Goal: Communication & Community: Ask a question

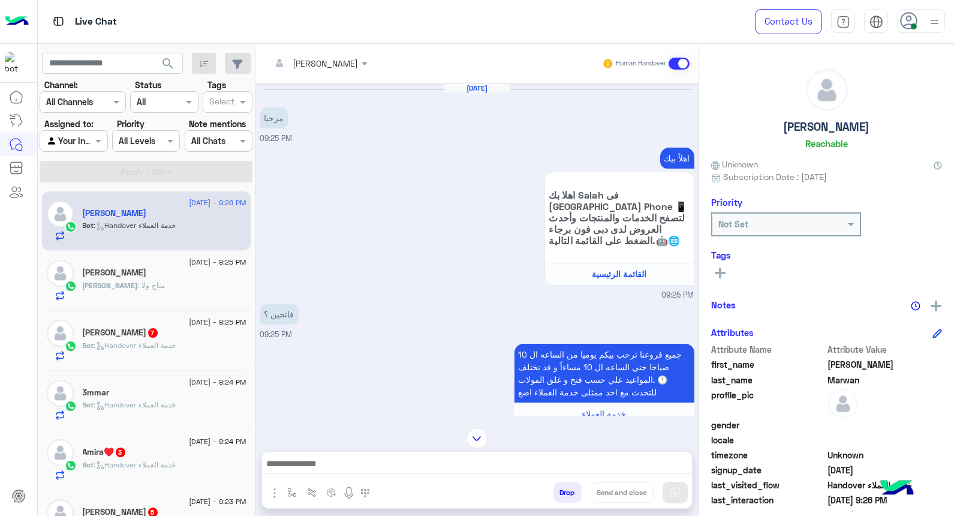
scroll to position [111, 0]
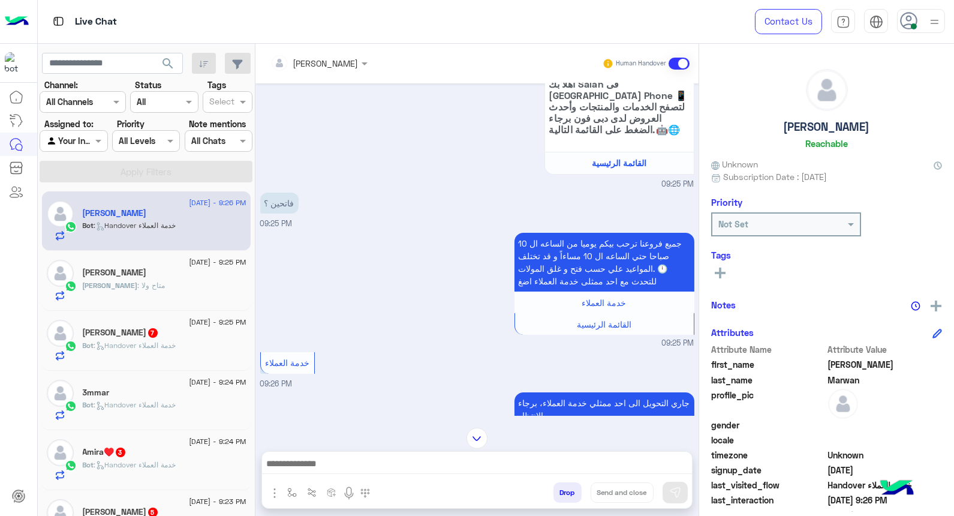
click at [932, 25] on img at bounding box center [934, 21] width 15 height 15
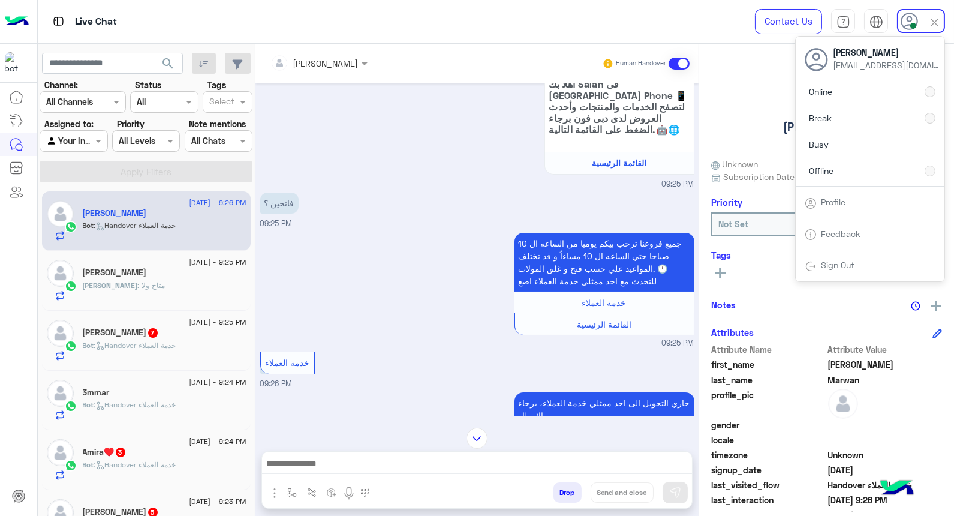
click at [320, 67] on input "text" at bounding box center [303, 63] width 65 height 13
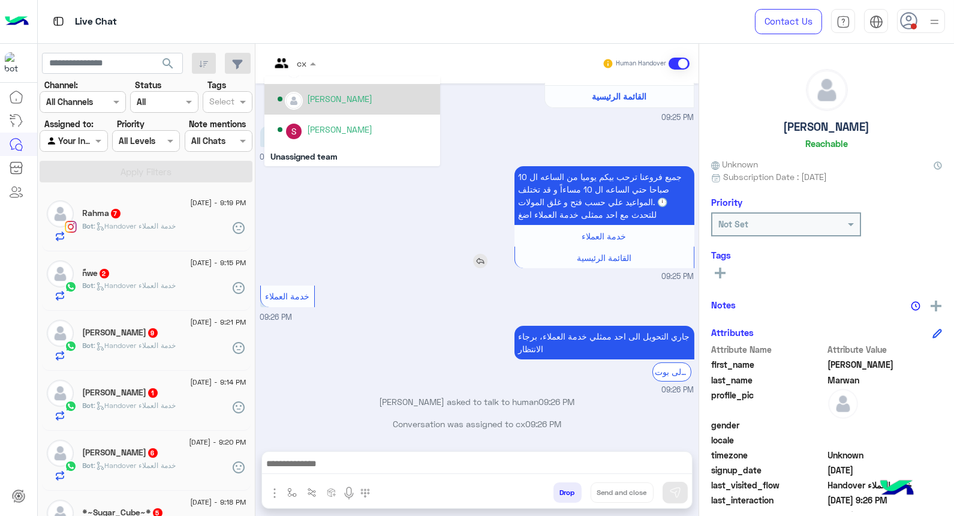
scroll to position [466, 0]
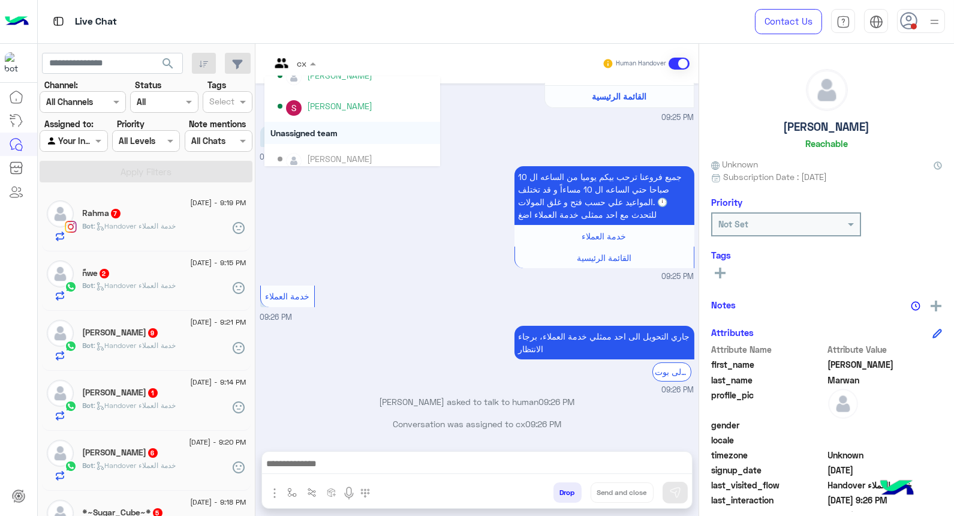
click at [436, 261] on div "جميع فروعنا ترحب بيكم يوميا من الساعه ال 10 صباحا حتي الساعه ال 10 مساءاً و قد …" at bounding box center [477, 222] width 434 height 119
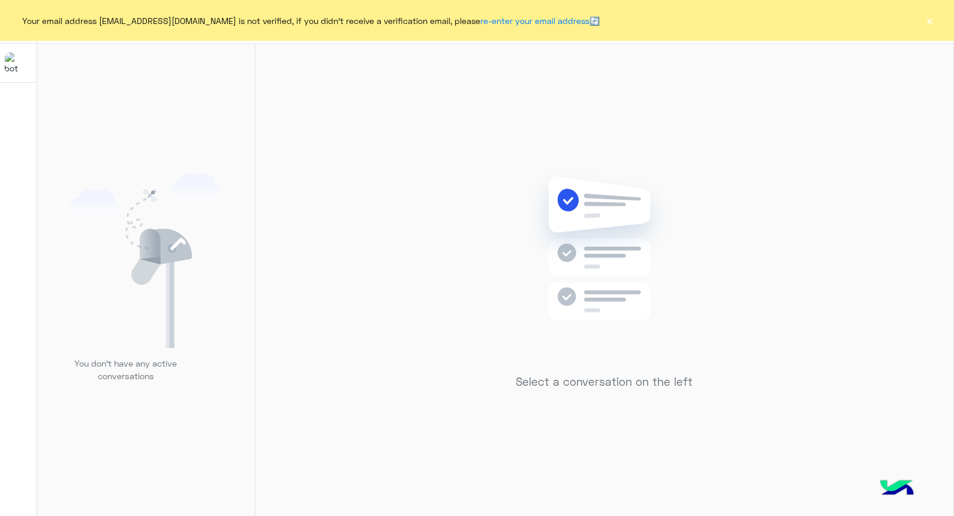
click at [928, 19] on button "×" at bounding box center [930, 20] width 12 height 12
